Goal: Check status: Check status

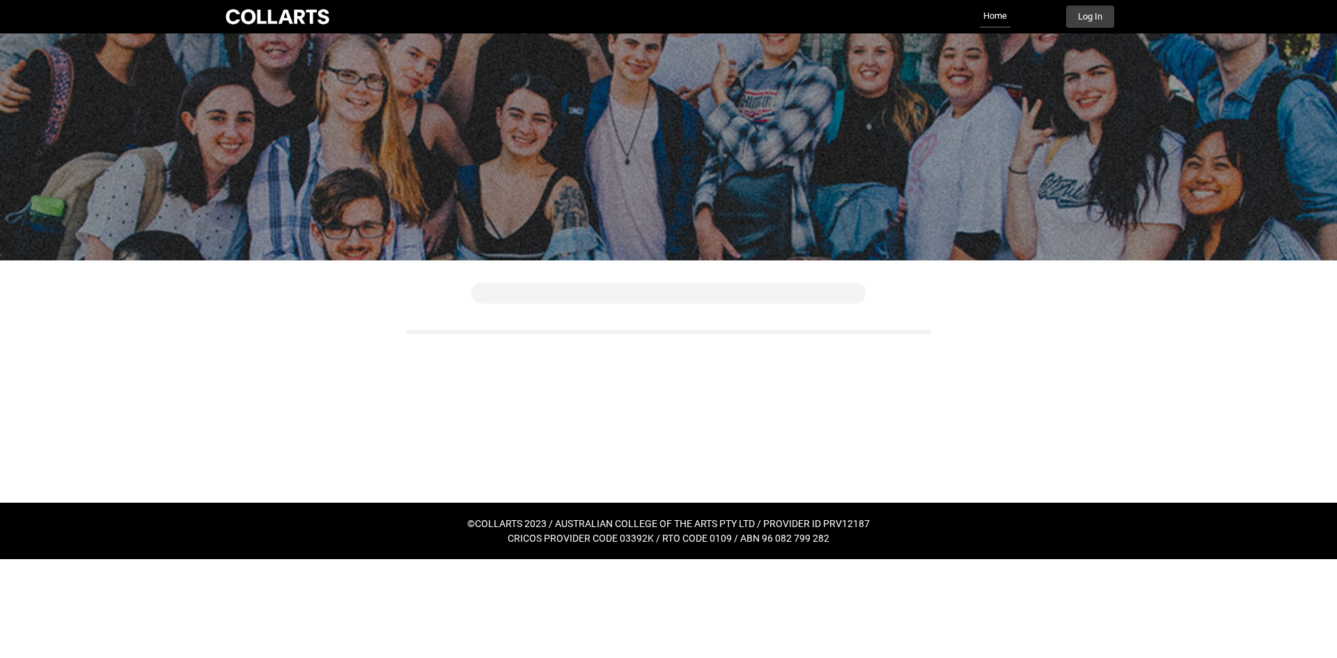
click at [1099, 30] on div "Collarts Education Community Home More Log In" at bounding box center [669, 16] width 892 height 33
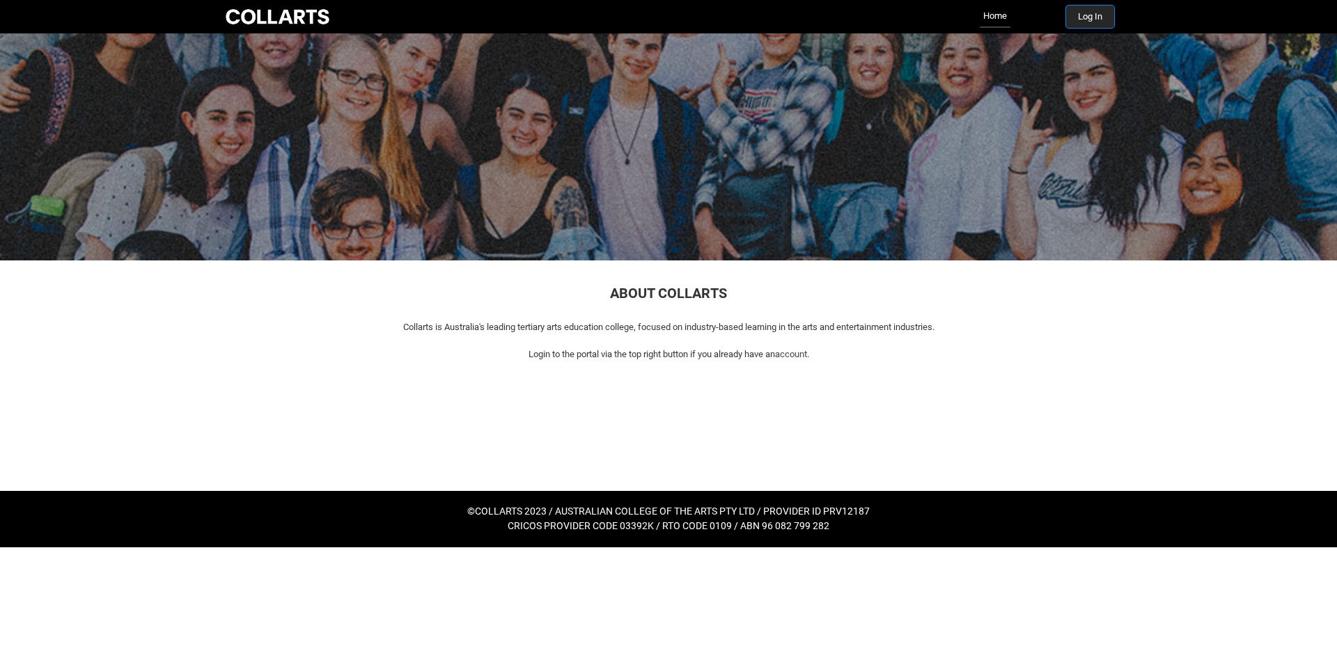
click at [1098, 18] on button "Log In" at bounding box center [1090, 17] width 48 height 22
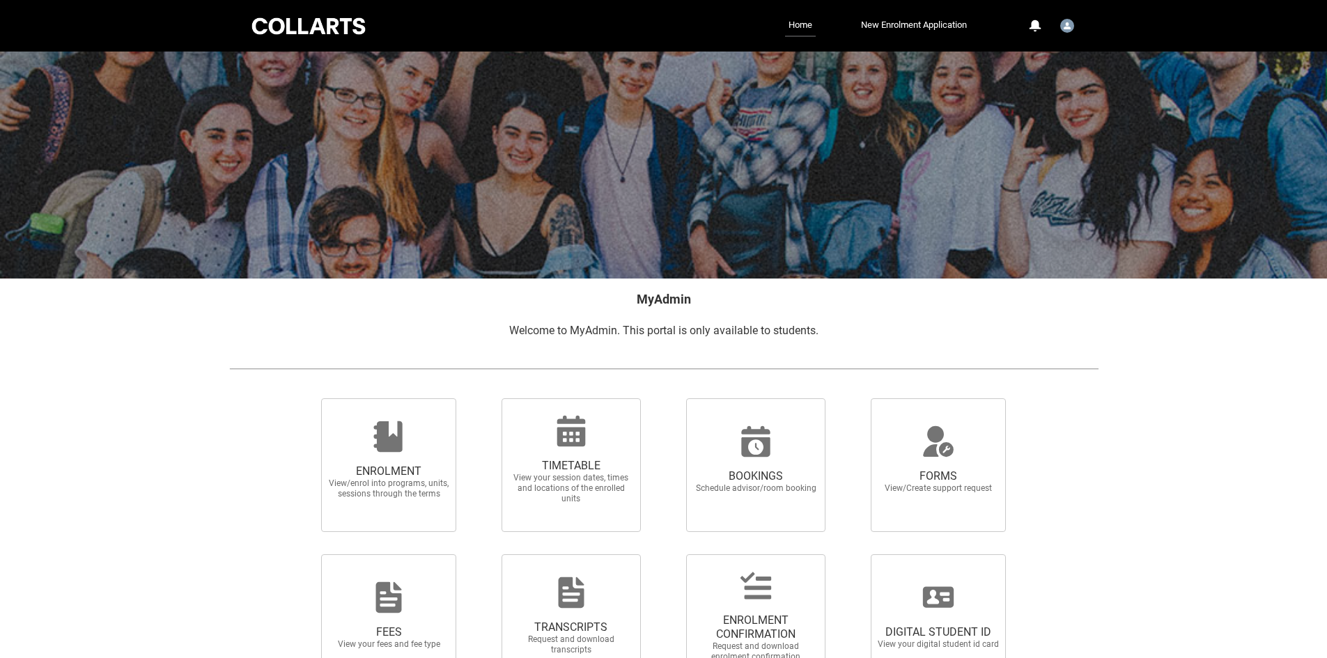
click at [604, 423] on div at bounding box center [571, 430] width 134 height 33
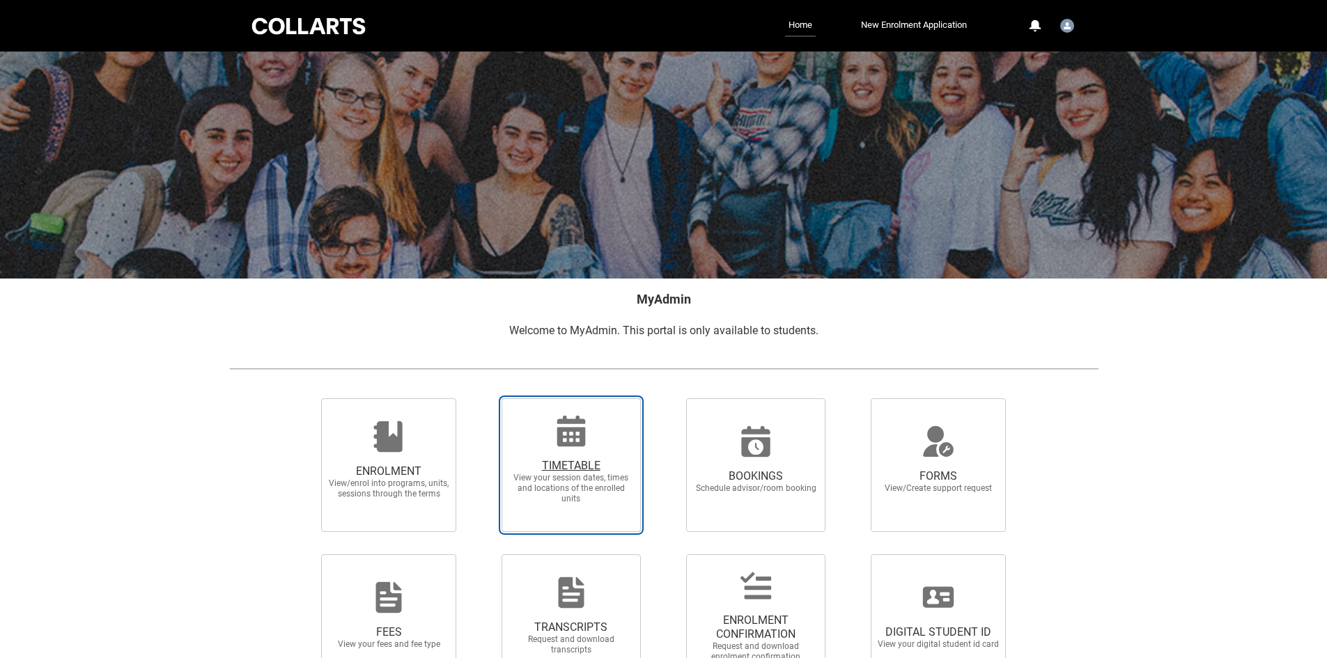
click at [484, 398] on input "TIMETABLE View your session dates, times and locations of the enrolled units" at bounding box center [483, 398] width 1 height 1
radio input "true"
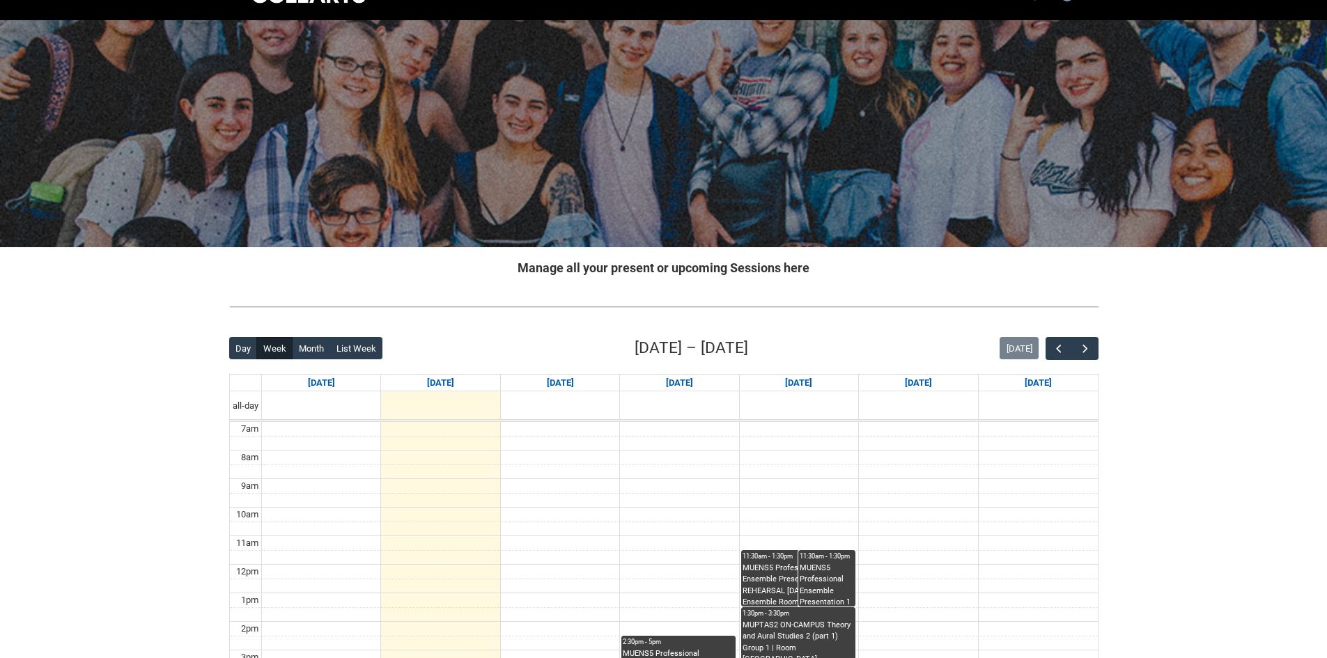
scroll to position [380, 0]
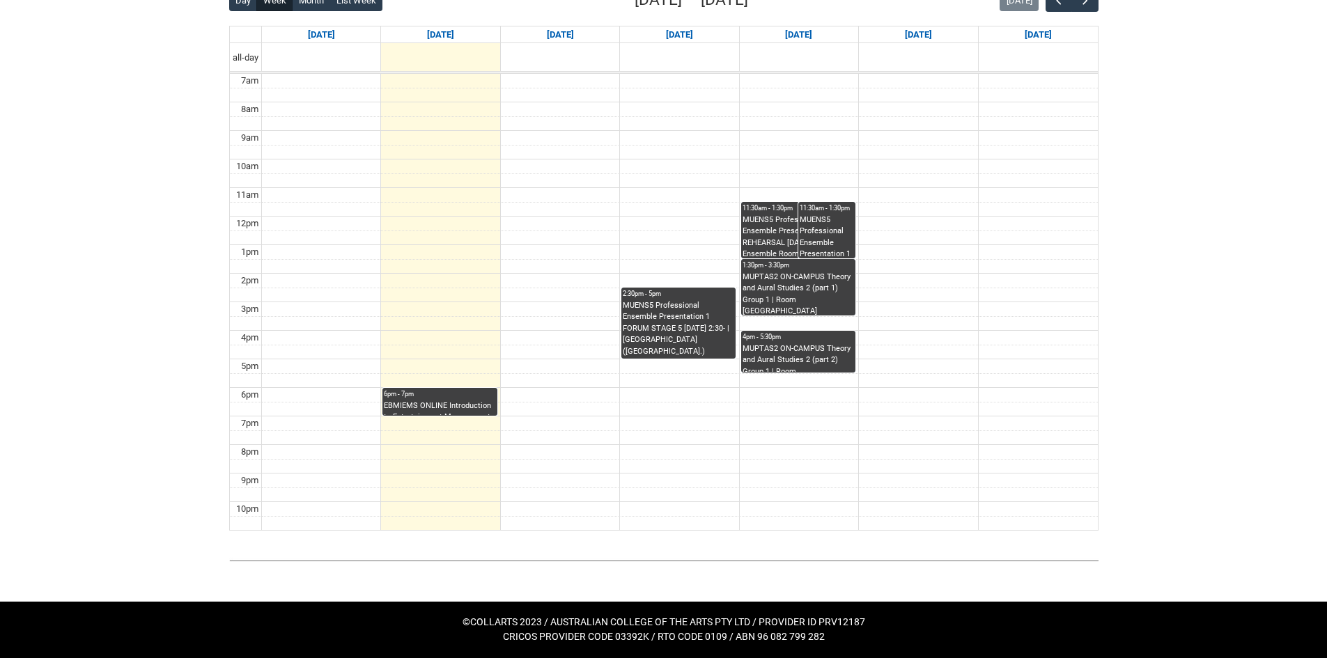
click at [1023, 280] on td at bounding box center [680, 281] width 836 height 15
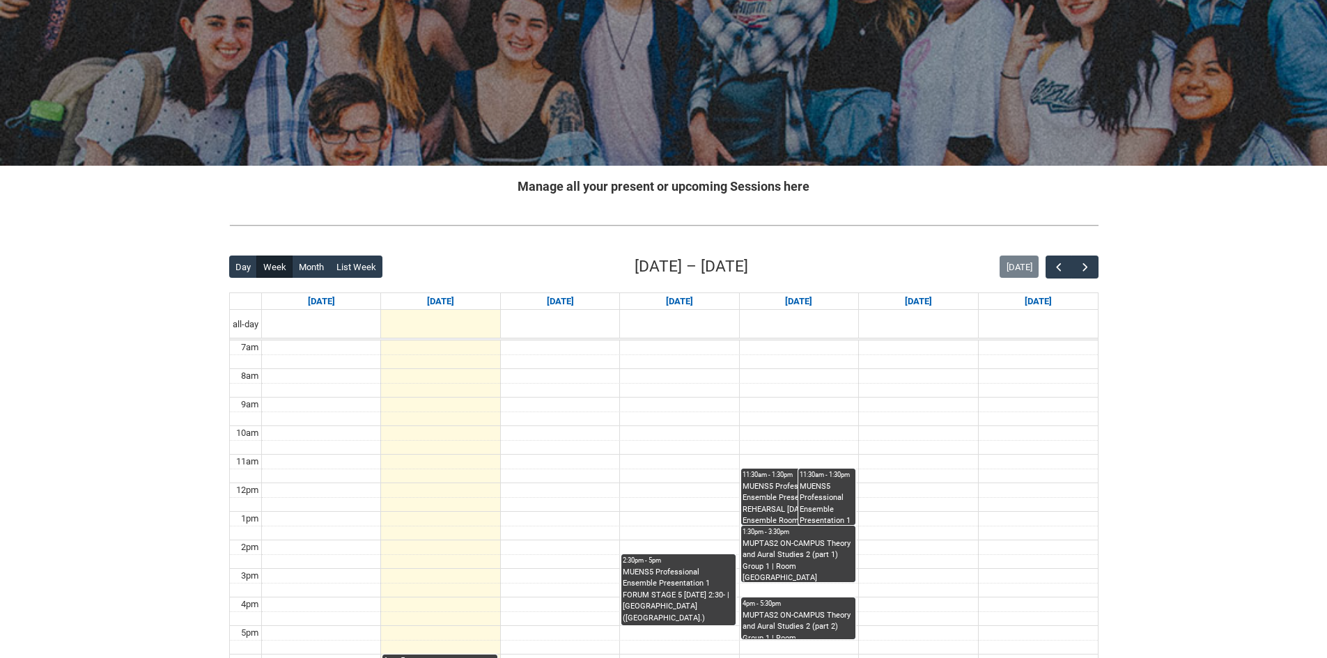
scroll to position [101, 0]
